Goal: Contribute content: Contribute content

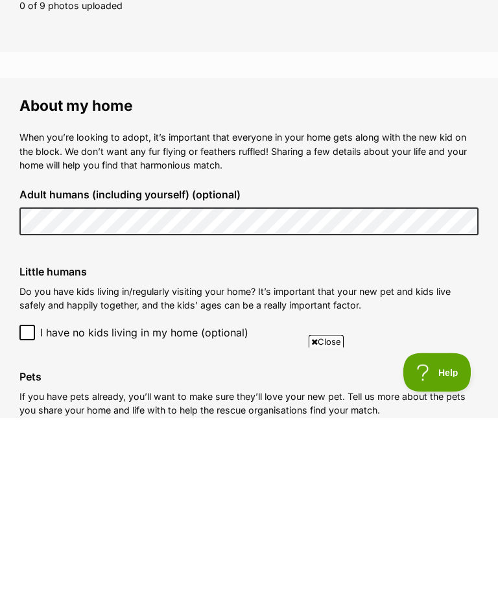
scroll to position [875, 0]
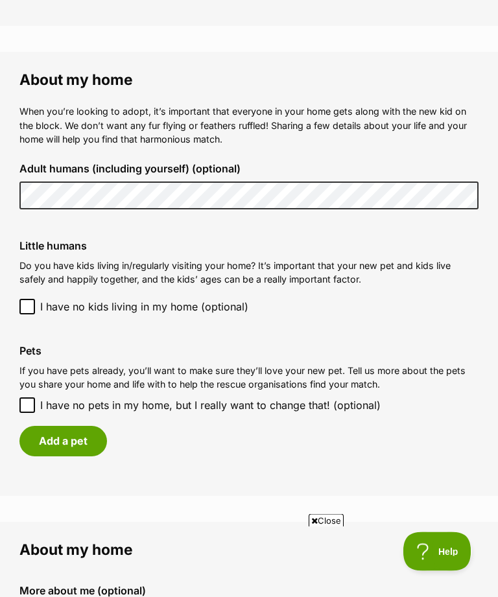
click at [73, 438] on button "Add a pet" at bounding box center [63, 442] width 88 height 30
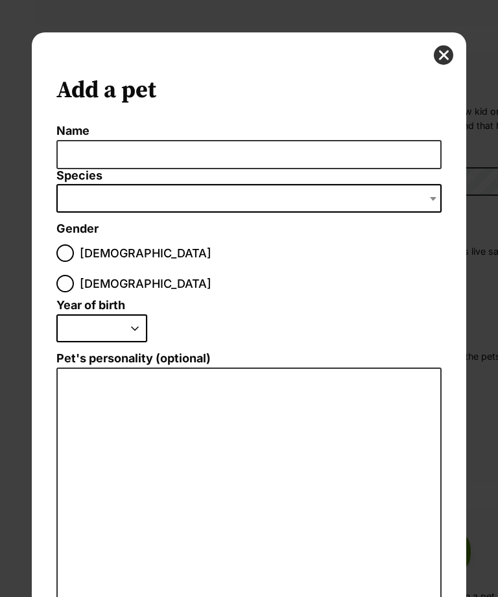
scroll to position [0, 0]
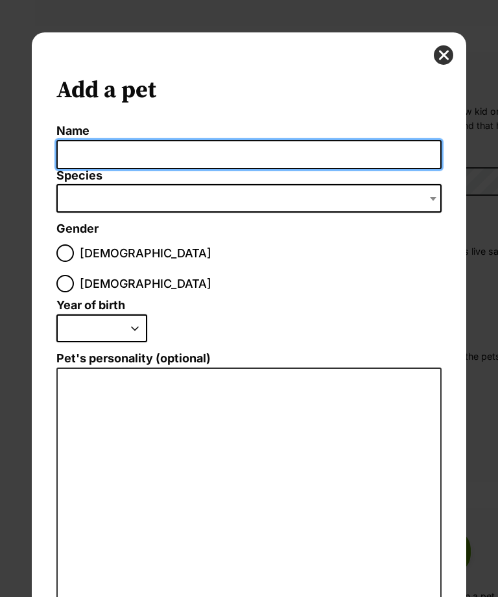
click at [97, 158] on input "Name" at bounding box center [248, 154] width 384 height 29
type input "Barney"
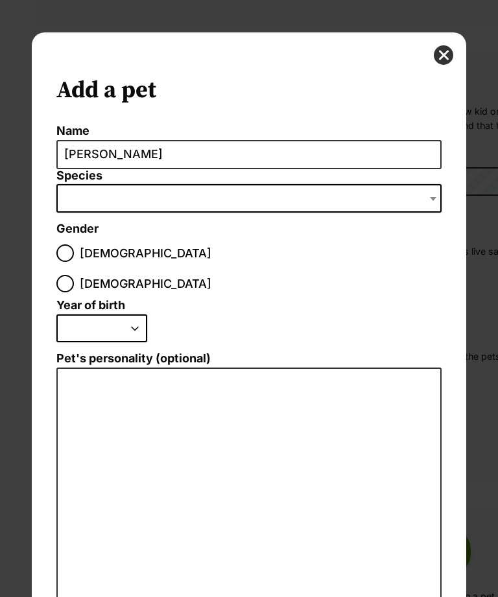
click at [102, 198] on span "Dialog Window - Close (Press escape to close)" at bounding box center [248, 198] width 384 height 29
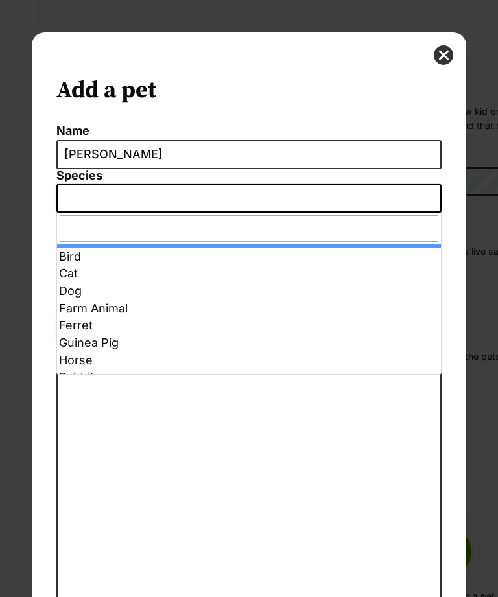
select select "1"
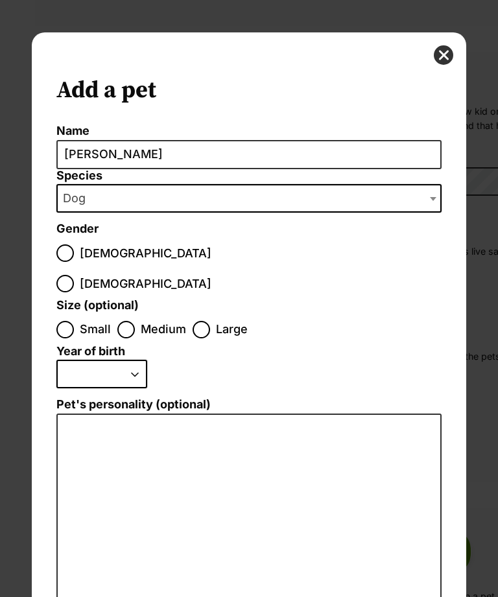
click at [121, 321] on input "Medium" at bounding box center [126, 330] width 18 height 18
radio input "true"
click at [137, 360] on select "2025 2024 2023 2022 2021 2020 2019 2018 2017 2016 2015 2014 2013 2012 2011 2010…" at bounding box center [101, 374] width 91 height 29
select select "2019"
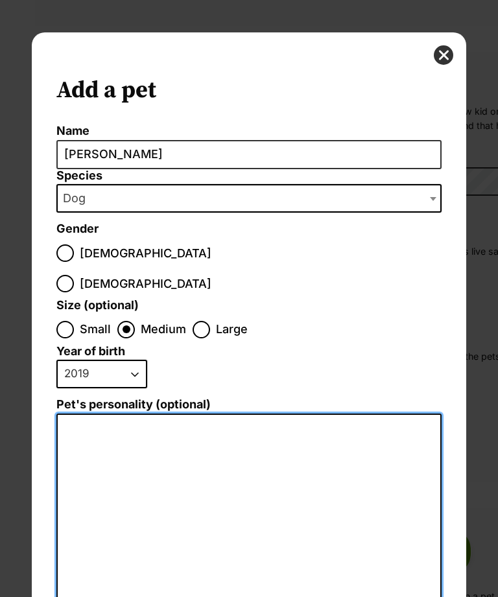
click at [81, 414] on textarea "Pet's personality (optional)" at bounding box center [248, 551] width 384 height 275
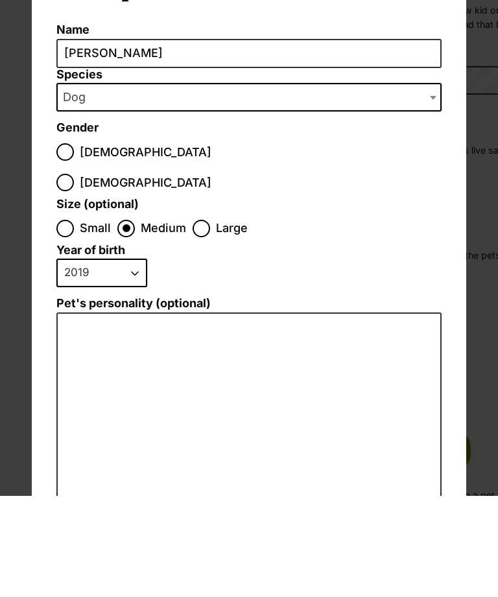
click at [440, 184] on span "Dialog Window - Close (Press escape to close)" at bounding box center [434, 198] width 13 height 29
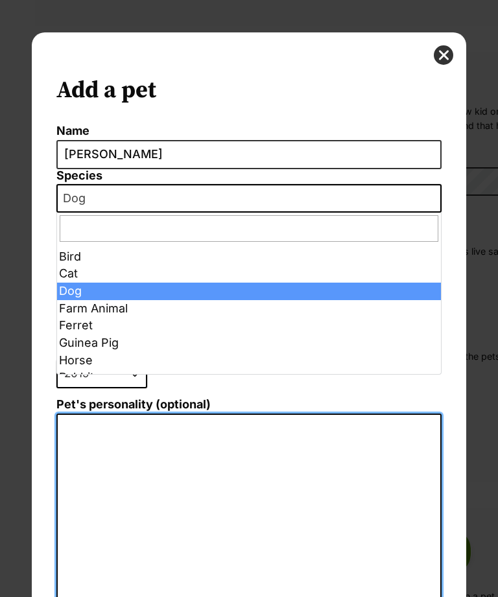
click at [90, 414] on textarea "Pet's personality (optional)" at bounding box center [248, 551] width 384 height 275
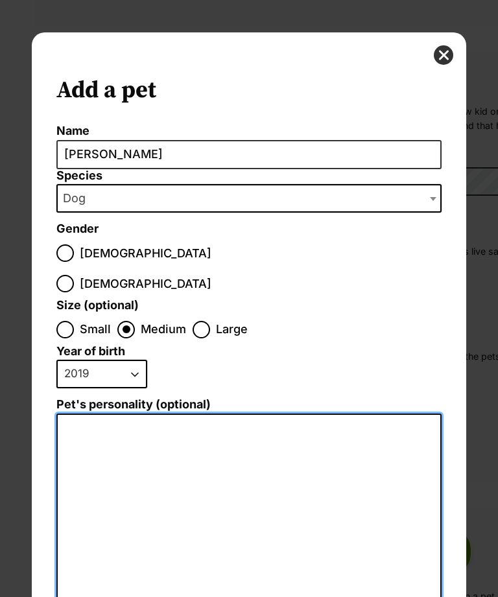
click at [69, 414] on textarea "Pet's personality (optional)" at bounding box center [248, 551] width 384 height 275
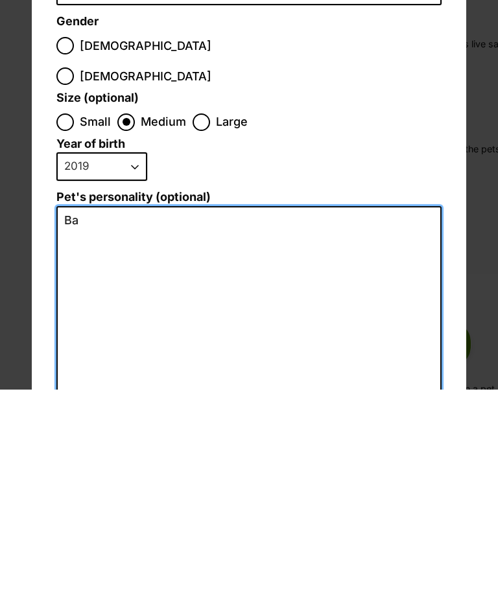
type textarea "B"
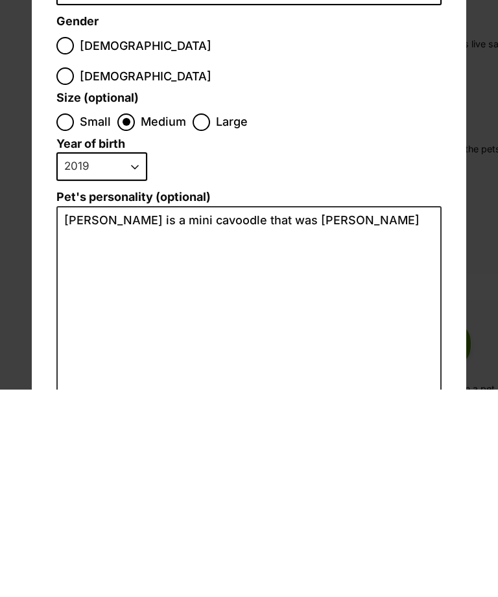
click at [388, 345] on fieldset "Year of birth 2025 2024 2023 2022 2021 2020 2019 2018 2017 2016 2015 2014 2013 …" at bounding box center [248, 371] width 384 height 53
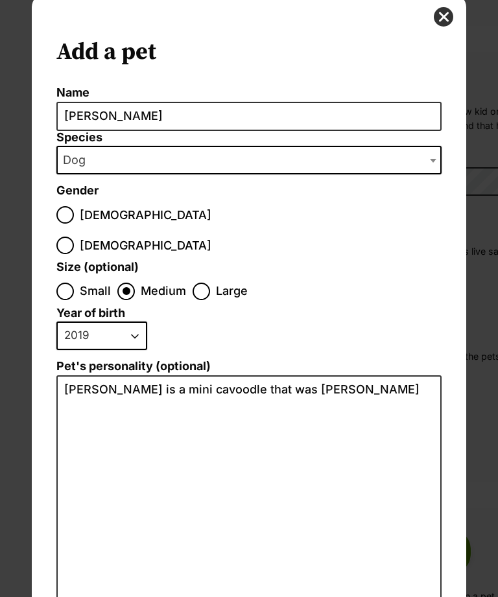
scroll to position [40, 0]
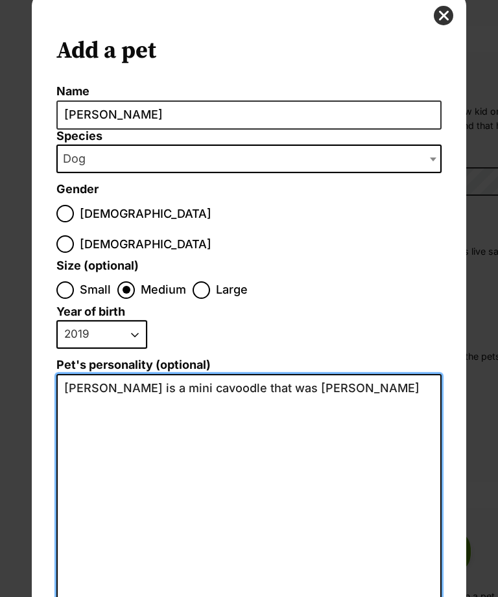
click at [326, 374] on textarea "Barney is a mini cavoodle that was brough" at bounding box center [248, 511] width 384 height 275
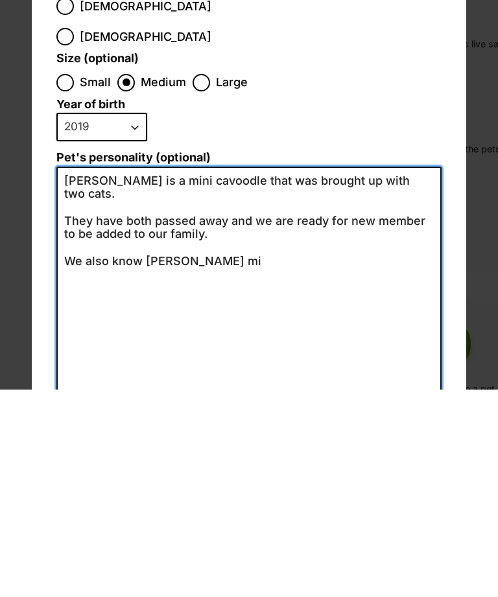
click at [371, 374] on textarea "Barney is a mini cavoodle that was brought up with two cats. They have both pas…" at bounding box center [248, 511] width 384 height 275
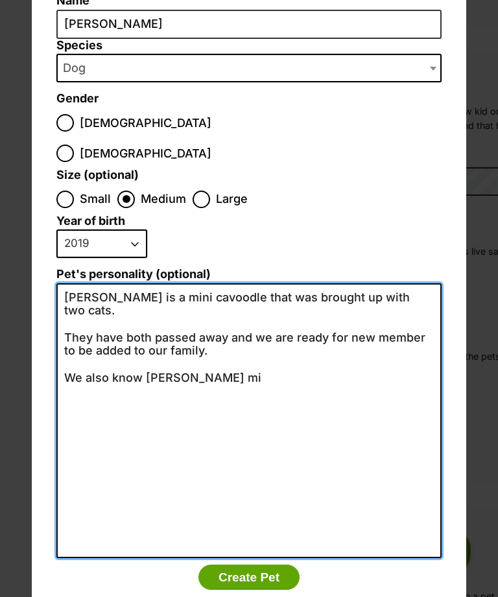
scroll to position [130, 0]
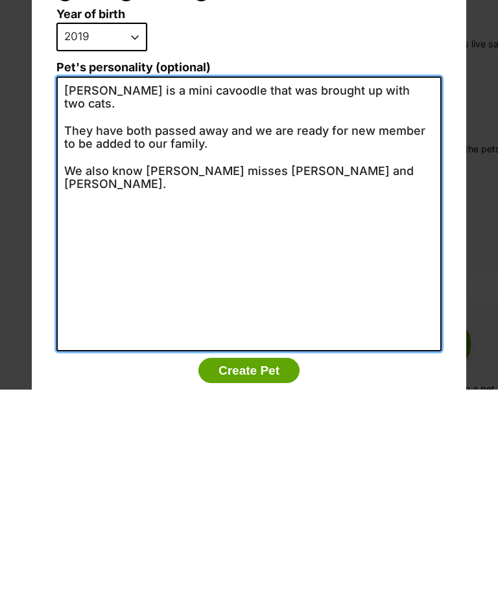
type textarea "Barney is a mini cavoodle that was brought up with two cats. They have both pas…"
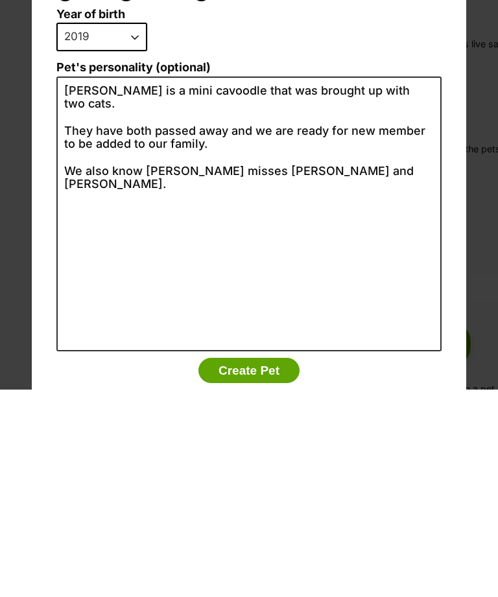
click at [268, 565] on button "Create Pet" at bounding box center [248, 578] width 101 height 26
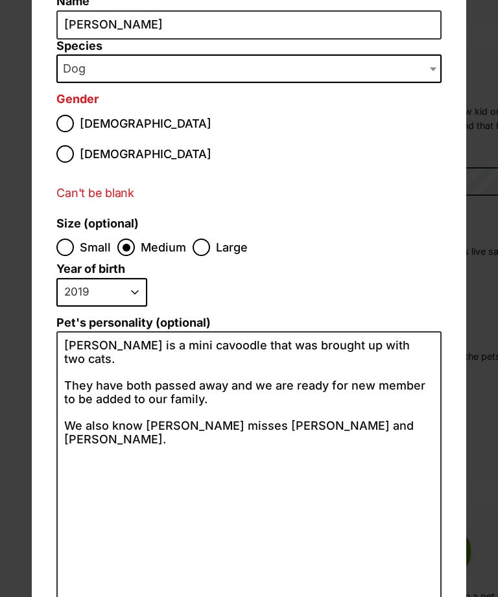
click at [70, 122] on input "Male" at bounding box center [65, 124] width 18 height 18
radio input "true"
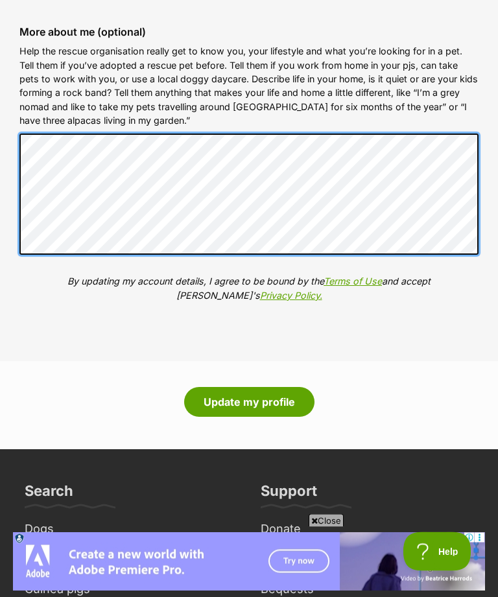
scroll to position [0, 0]
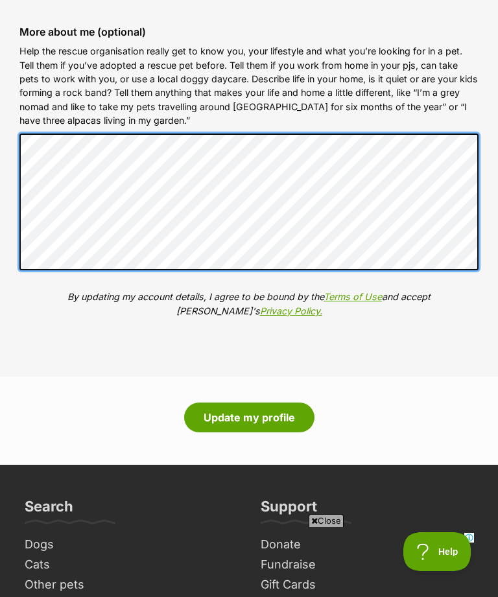
scroll to position [0, 0]
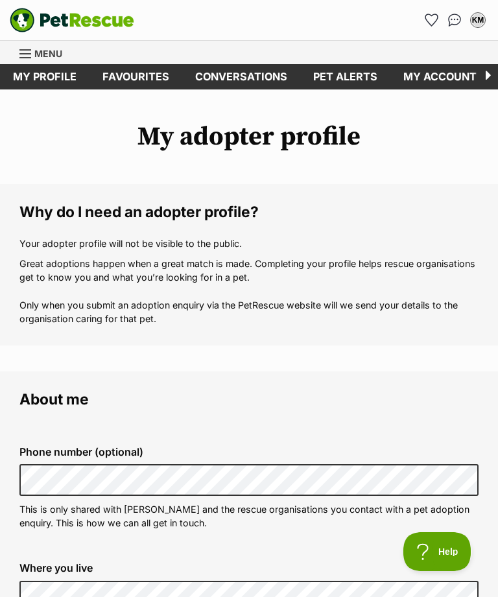
click at [29, 45] on link "Menu" at bounding box center [45, 52] width 52 height 23
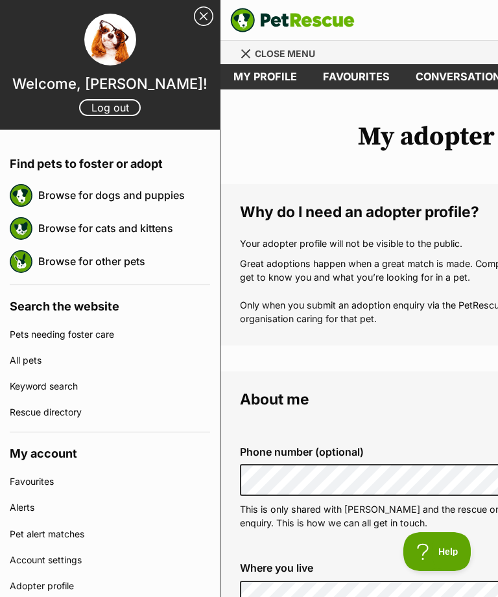
click at [150, 241] on link "Browse for cats and kittens" at bounding box center [124, 228] width 172 height 27
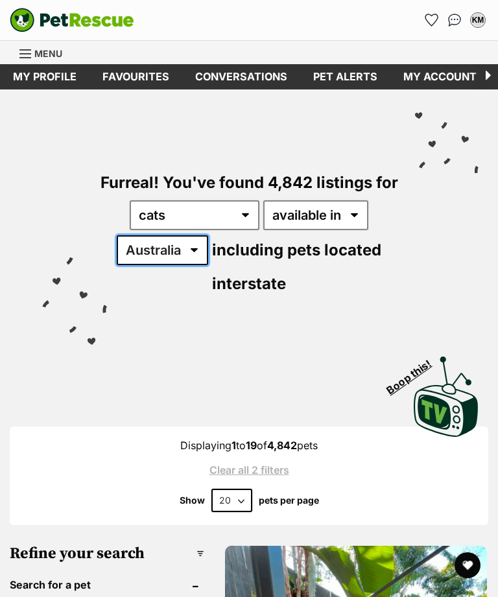
click at [198, 246] on select "Australia ACT NSW NT QLD SA TAS VIC WA" at bounding box center [162, 250] width 91 height 30
select select "VIC"
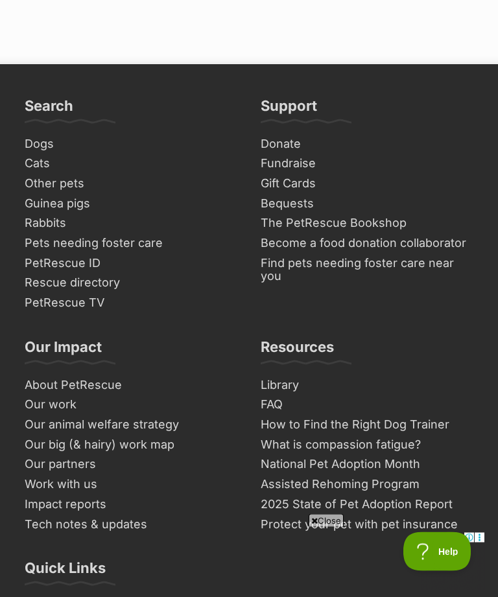
scroll to position [9669, 0]
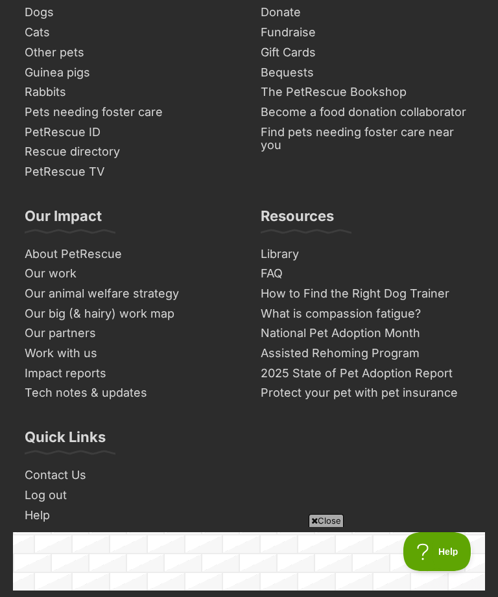
scroll to position [9823, 0]
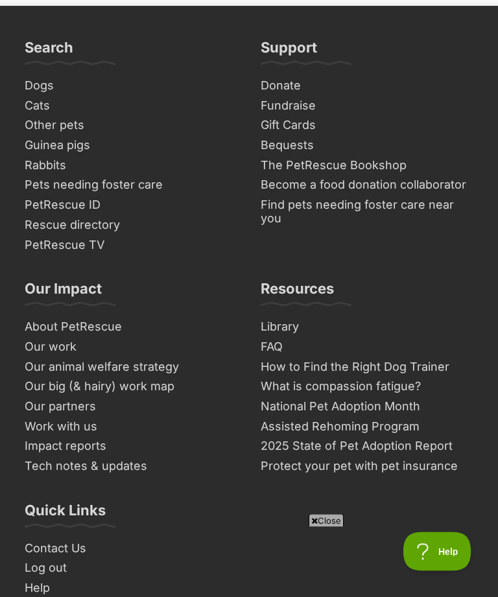
scroll to position [9919, 0]
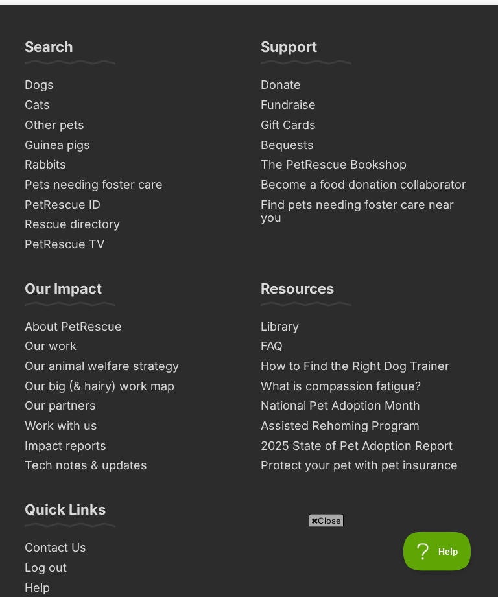
scroll to position [9761, 0]
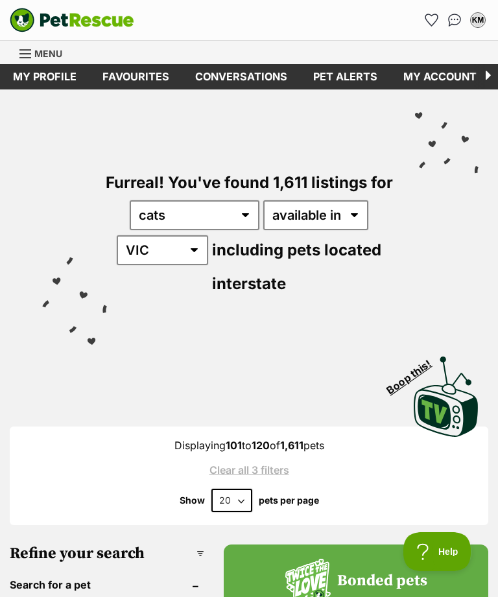
click at [27, 51] on div "Menu" at bounding box center [25, 54] width 13 height 10
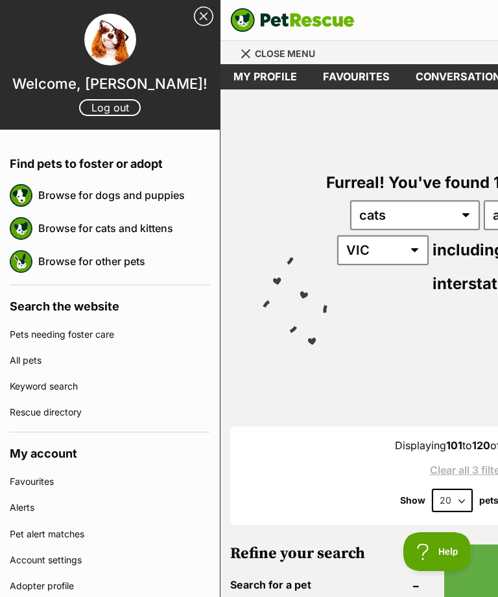
click at [310, 71] on link "Favourites" at bounding box center [356, 76] width 93 height 25
